Goal: Navigation & Orientation: Find specific page/section

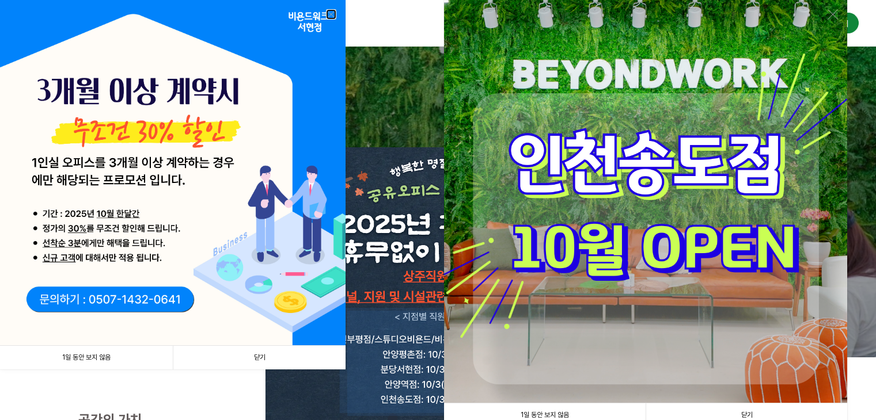
click at [328, 14] on link at bounding box center [331, 14] width 10 height 10
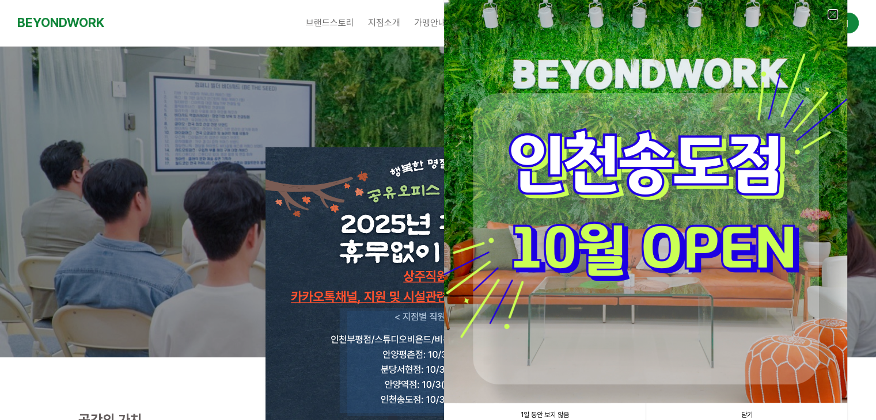
click at [834, 13] on link at bounding box center [833, 14] width 10 height 10
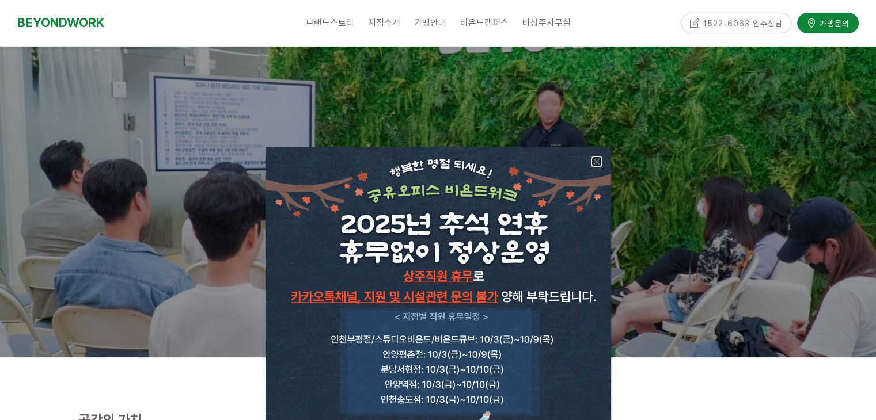
click at [596, 157] on link at bounding box center [596, 162] width 10 height 10
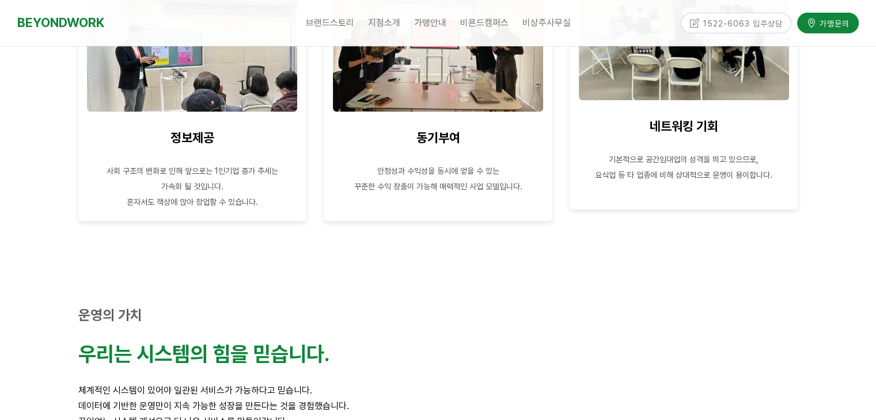
scroll to position [1037, 0]
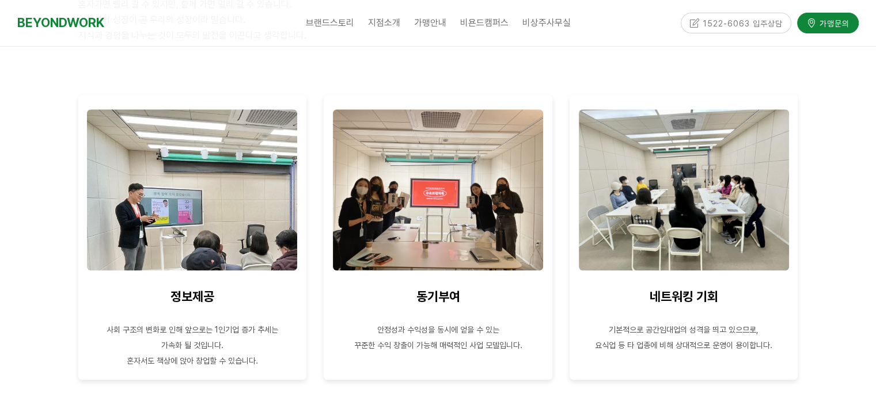
click at [828, 172] on div at bounding box center [438, 150] width 876 height 545
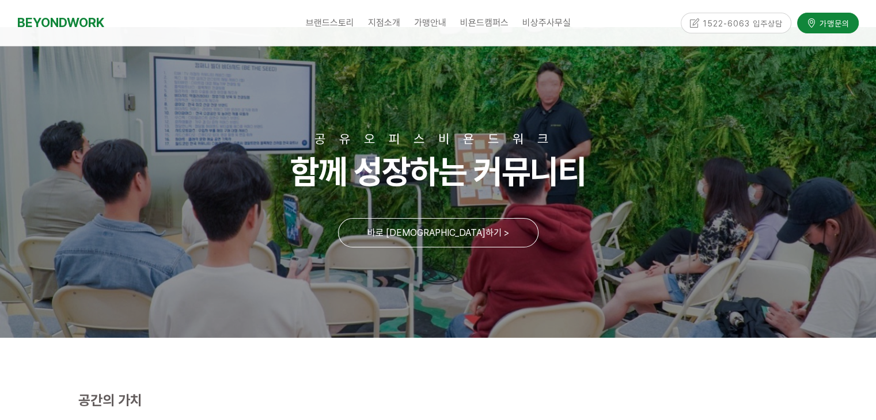
scroll to position [0, 0]
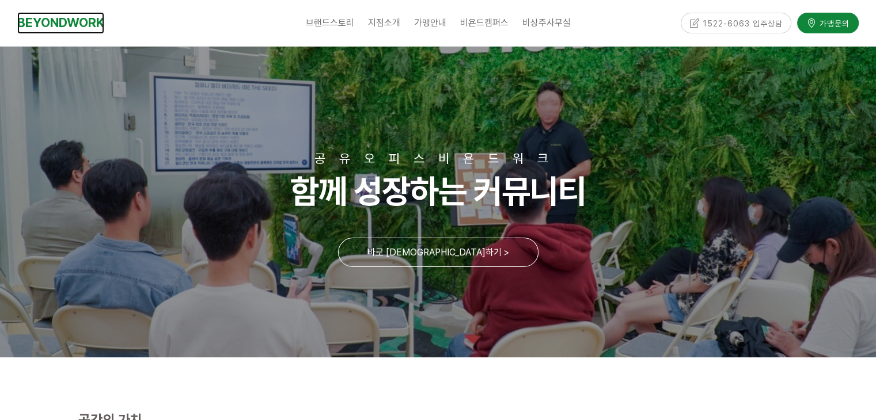
click at [60, 26] on link "BEYONDWORK" at bounding box center [60, 22] width 87 height 21
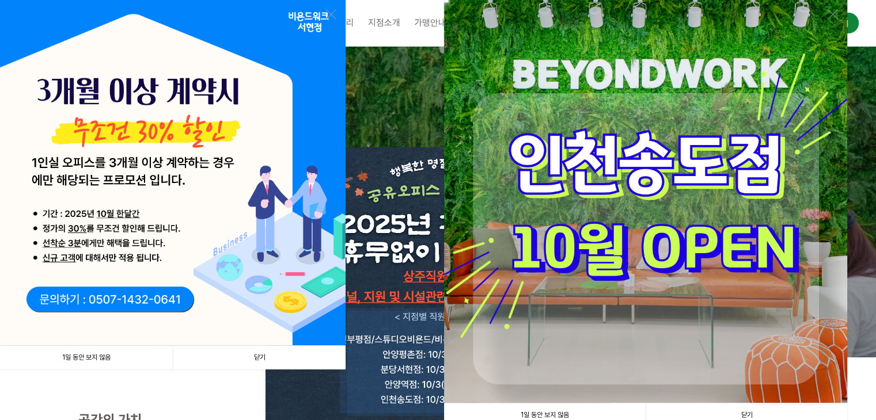
click at [258, 355] on link "닫기" at bounding box center [259, 358] width 173 height 24
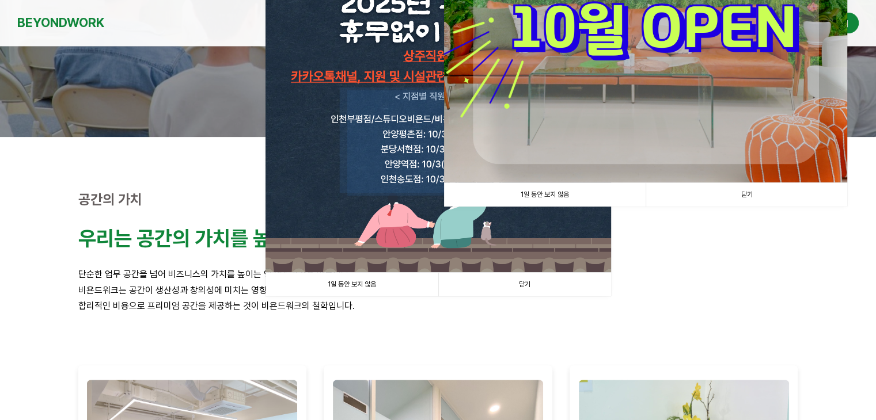
scroll to position [230, 0]
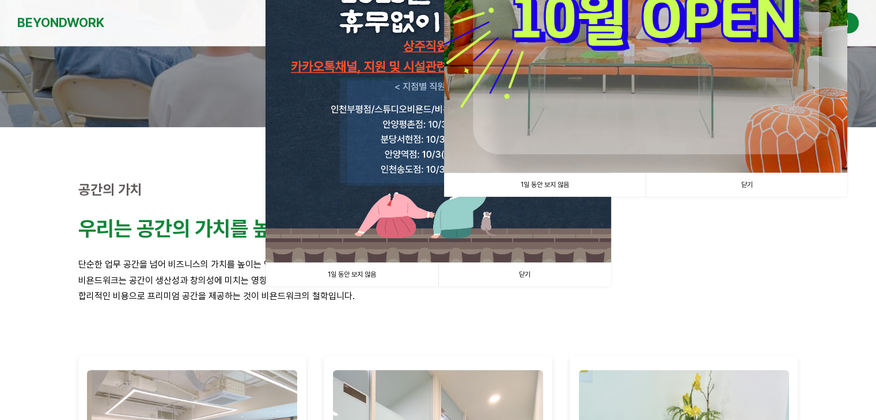
click at [764, 181] on link "닫기" at bounding box center [747, 185] width 202 height 24
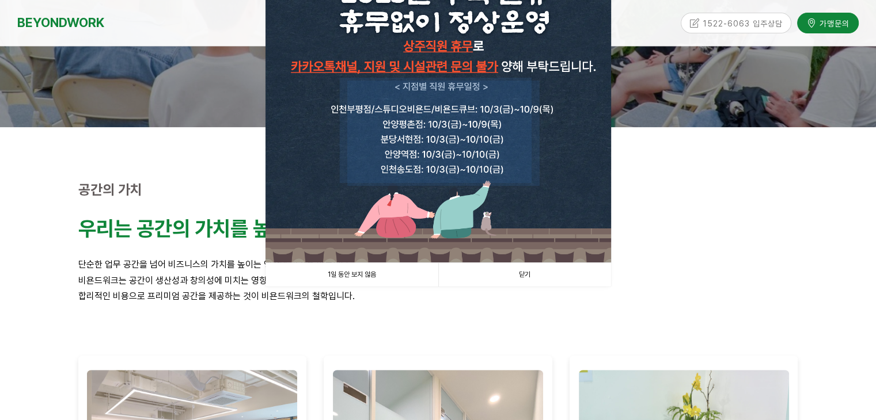
click at [513, 275] on link "닫기" at bounding box center [524, 275] width 173 height 24
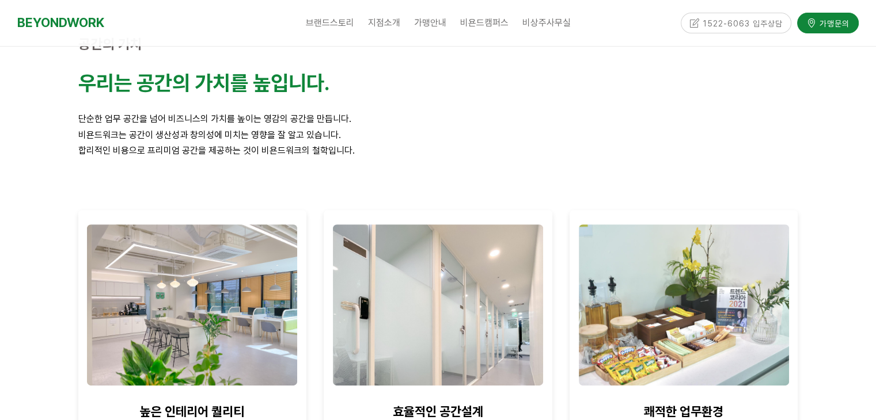
scroll to position [518, 0]
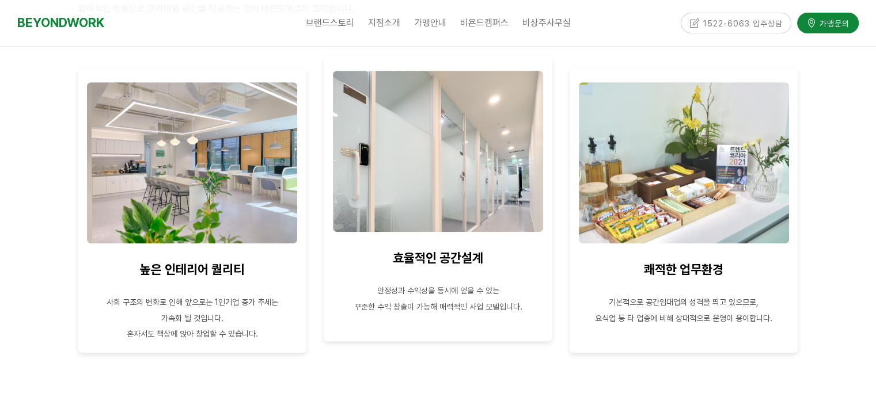
click at [441, 282] on p at bounding box center [437, 275] width 211 height 16
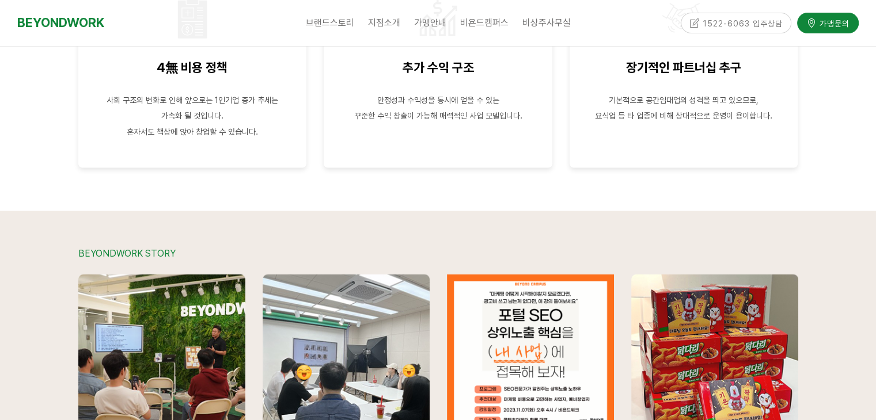
scroll to position [2246, 0]
